Goal: Check status: Check status

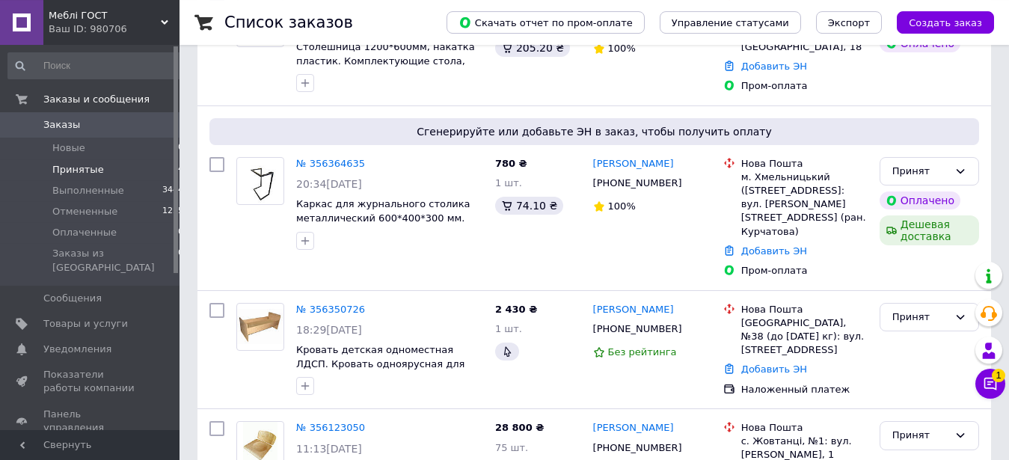
scroll to position [263, 0]
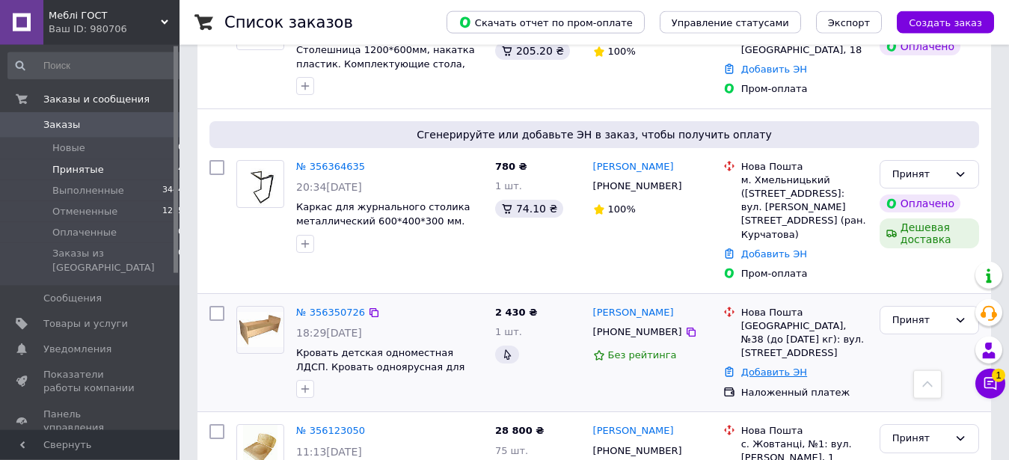
click at [770, 366] on link "Добавить ЭН" at bounding box center [774, 371] width 66 height 11
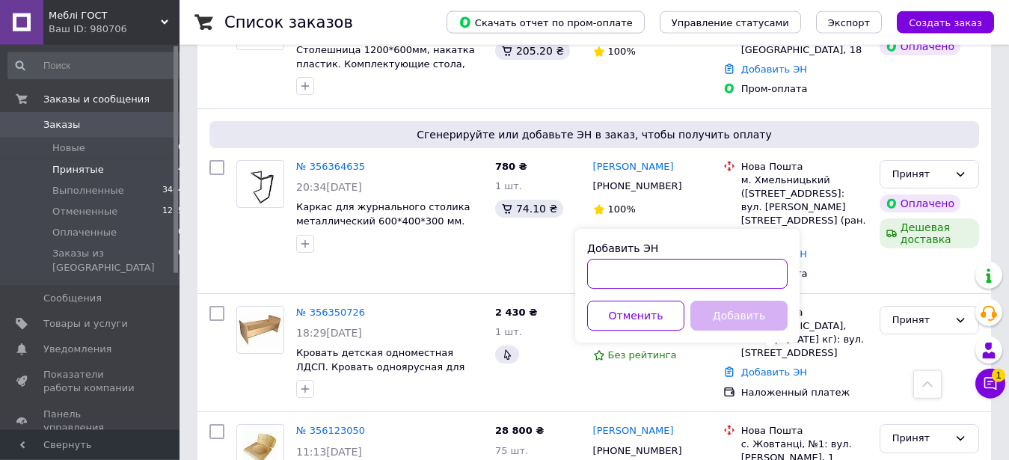
click at [699, 280] on input "Добавить ЭН" at bounding box center [687, 274] width 200 height 30
paste input "20451225201536"
type input "20451225201536"
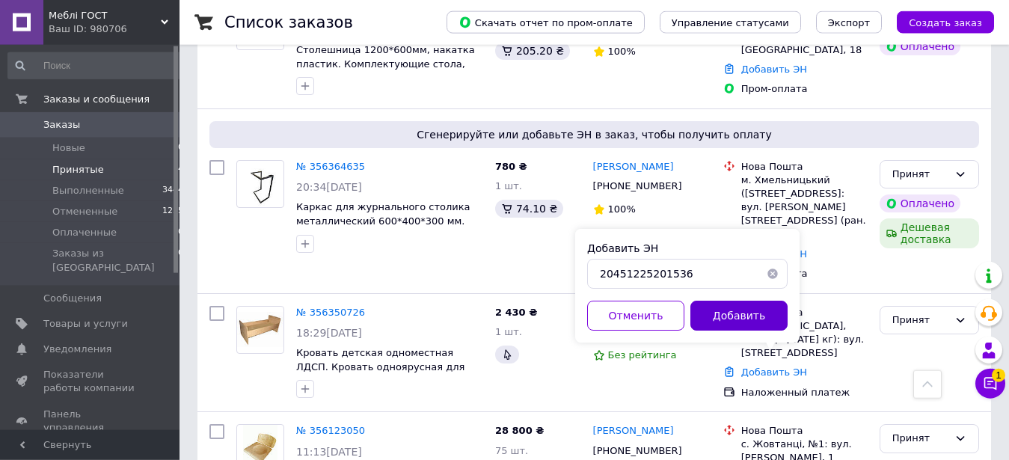
click at [739, 313] on button "Добавить" at bounding box center [738, 316] width 97 height 30
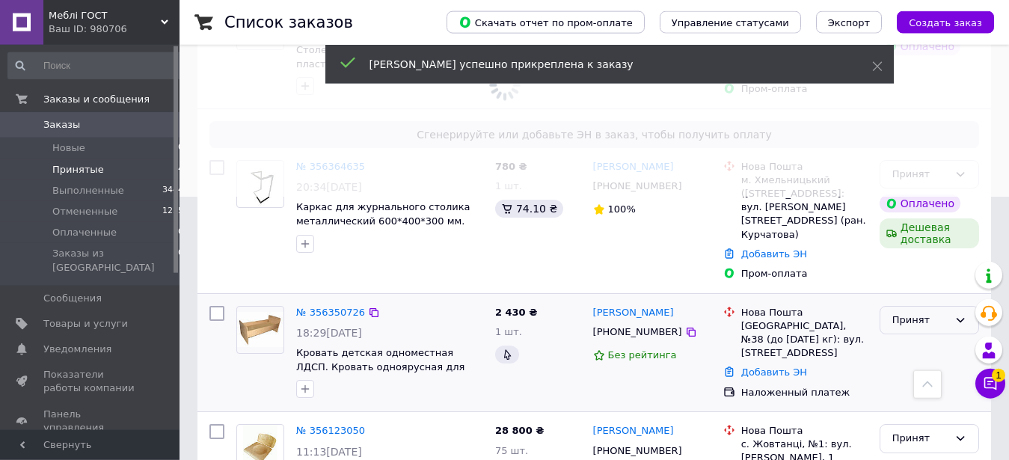
scroll to position [381, 0]
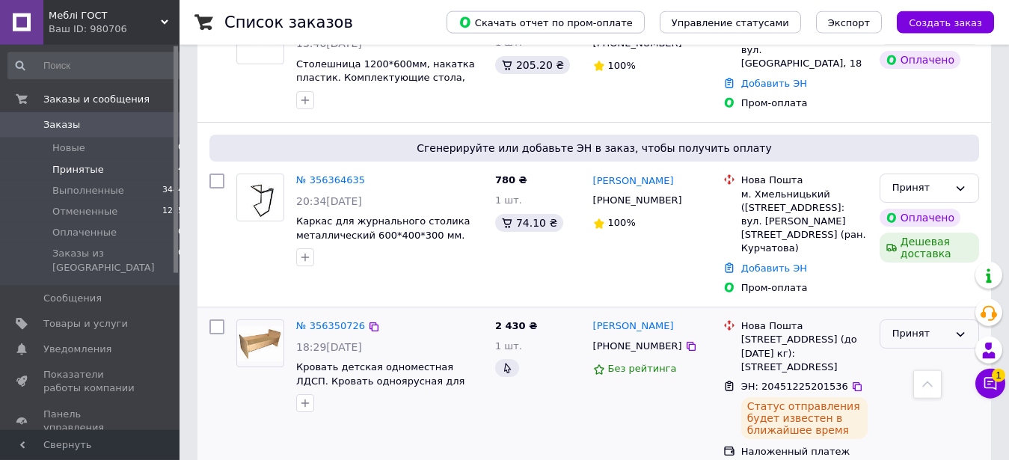
click at [906, 326] on div "Принят" at bounding box center [920, 334] width 56 height 16
click at [917, 351] on li "Выполнен" at bounding box center [929, 365] width 98 height 28
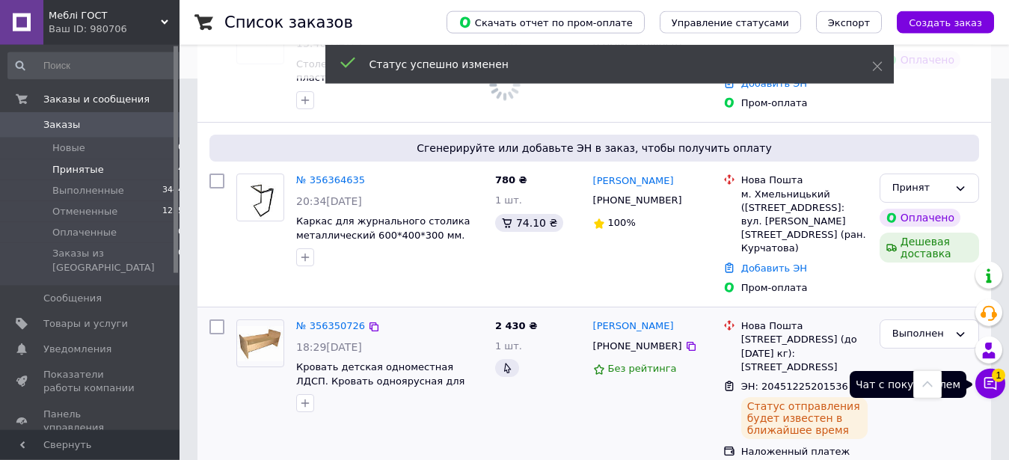
click at [995, 384] on icon at bounding box center [990, 384] width 13 height 13
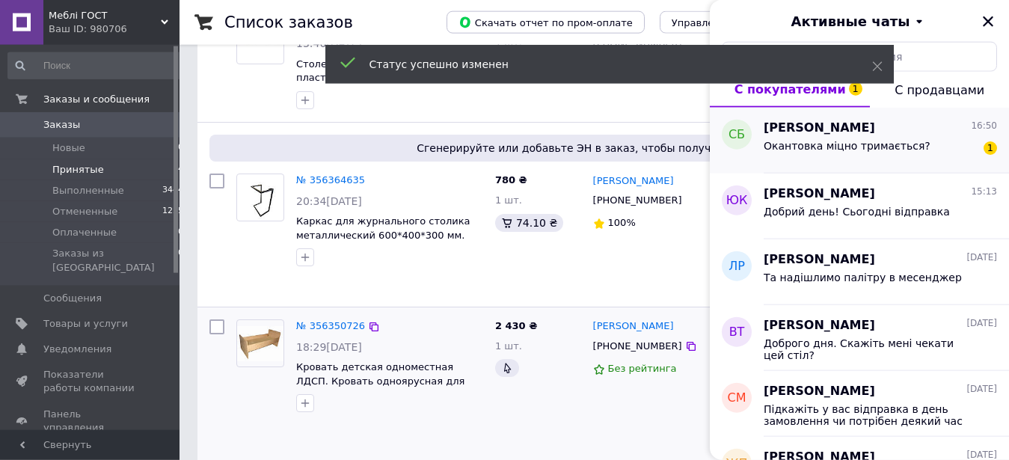
click at [885, 150] on span "Окантовка міцно тримається?" at bounding box center [846, 146] width 167 height 12
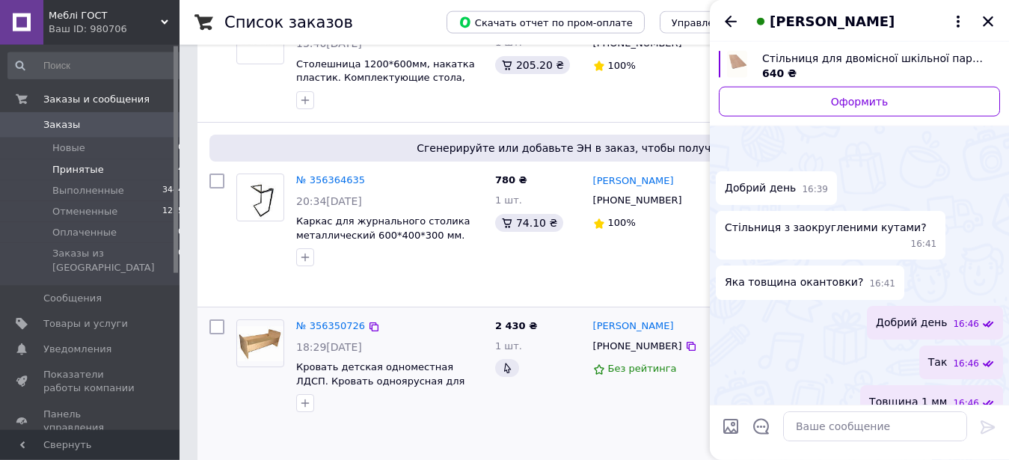
scroll to position [71, 0]
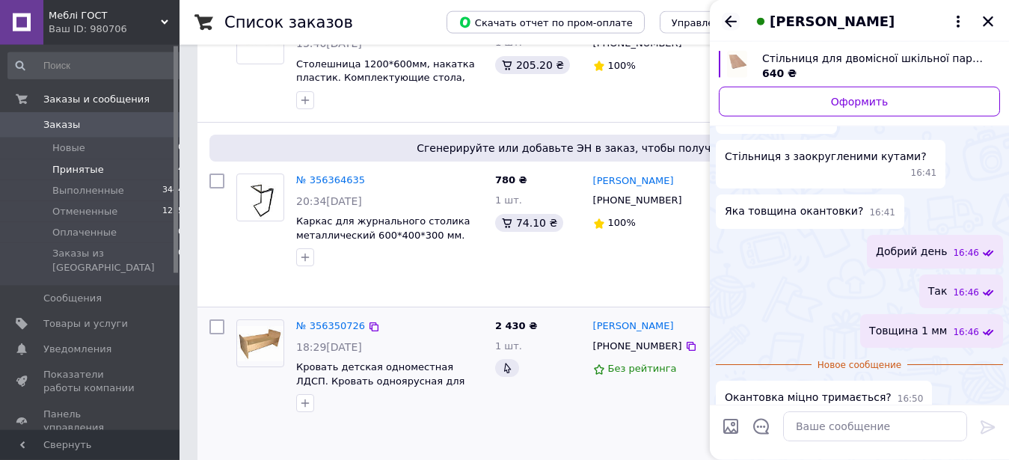
click at [731, 28] on icon "Назад" at bounding box center [730, 22] width 18 height 18
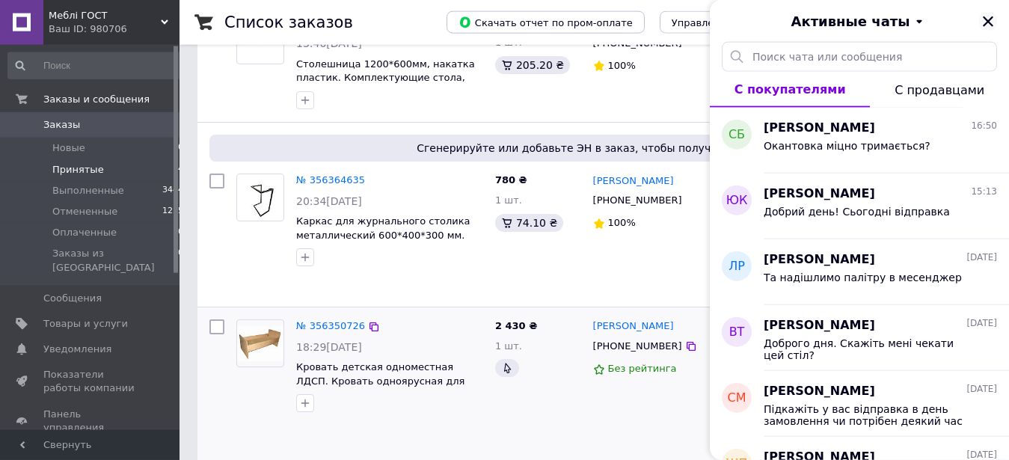
click at [990, 30] on button "Закрыть" at bounding box center [988, 22] width 18 height 18
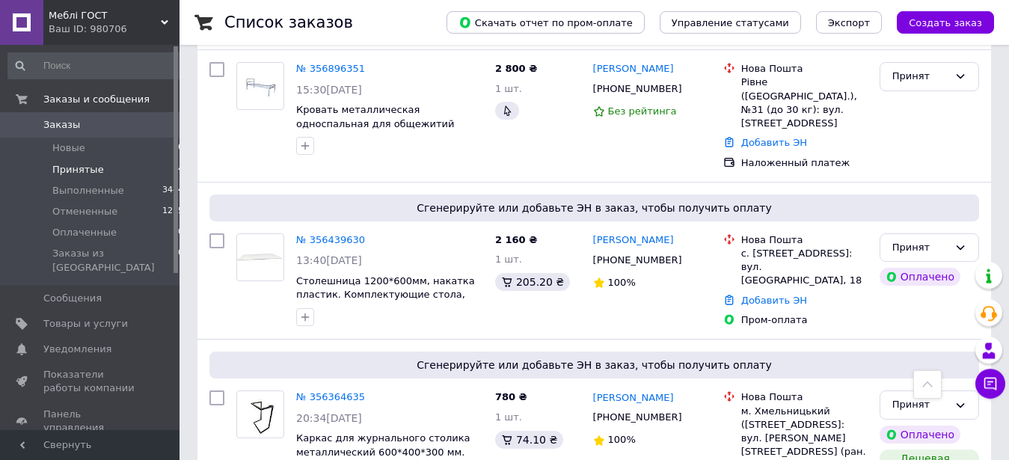
scroll to position [151, 0]
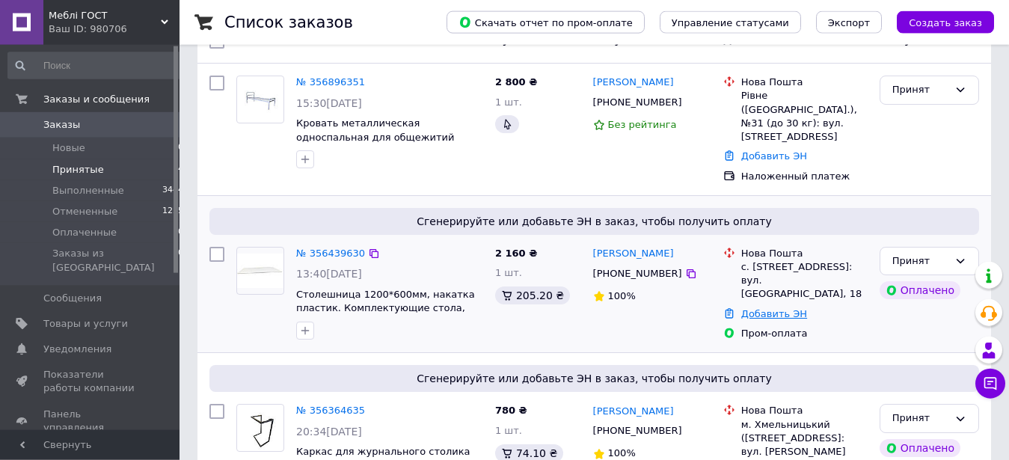
click at [781, 308] on link "Добавить ЭН" at bounding box center [774, 313] width 66 height 11
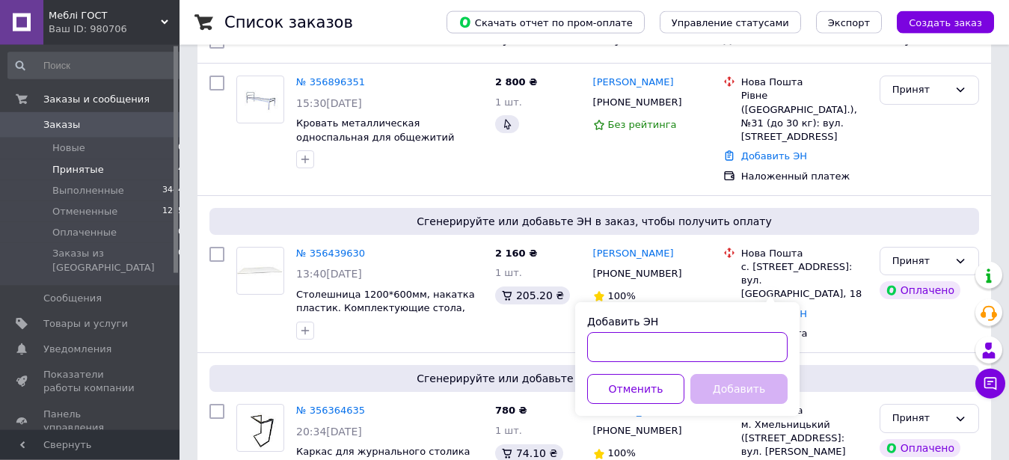
click at [708, 351] on input "Добавить ЭН" at bounding box center [687, 347] width 200 height 30
paste input "20451225210126"
type input "20451225210126"
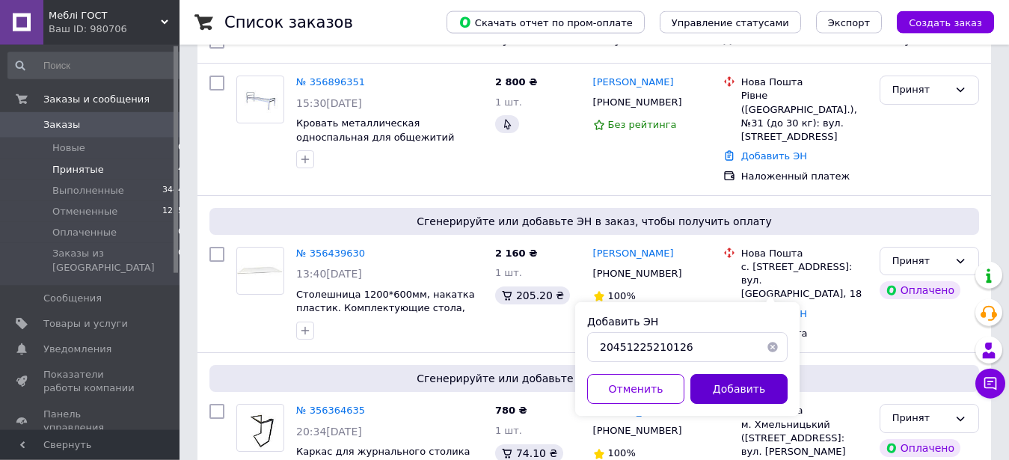
click at [720, 387] on button "Добавить" at bounding box center [738, 389] width 97 height 30
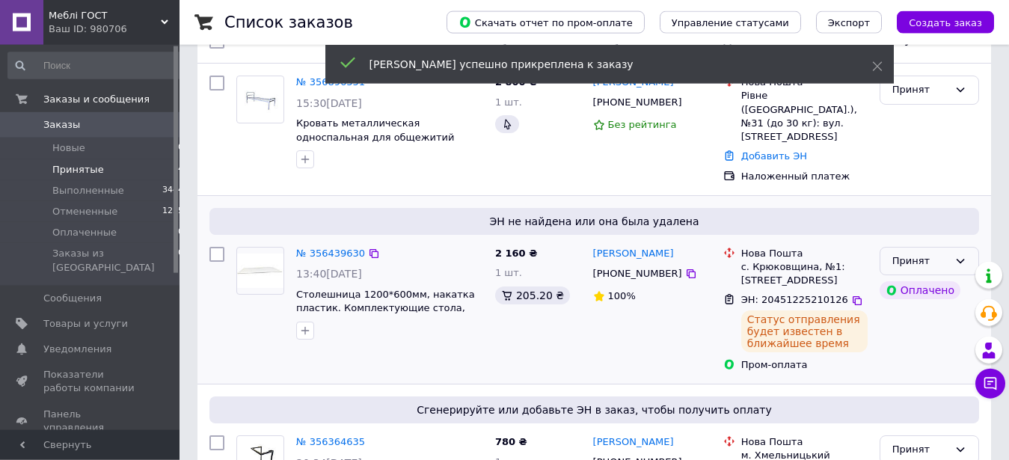
click at [924, 253] on div "Принят" at bounding box center [920, 261] width 56 height 16
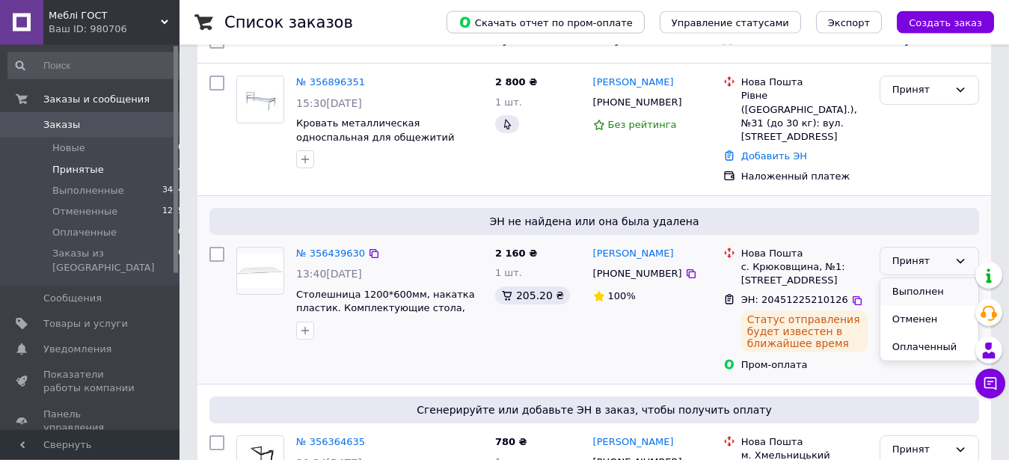
click at [925, 279] on li "Выполнен" at bounding box center [929, 292] width 98 height 28
